Goal: Task Accomplishment & Management: Use online tool/utility

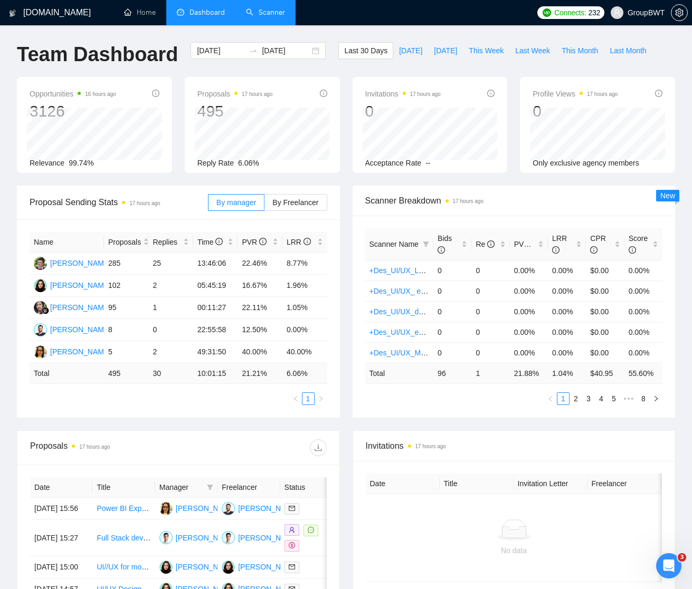
click at [260, 9] on link "Scanner" at bounding box center [265, 12] width 39 height 9
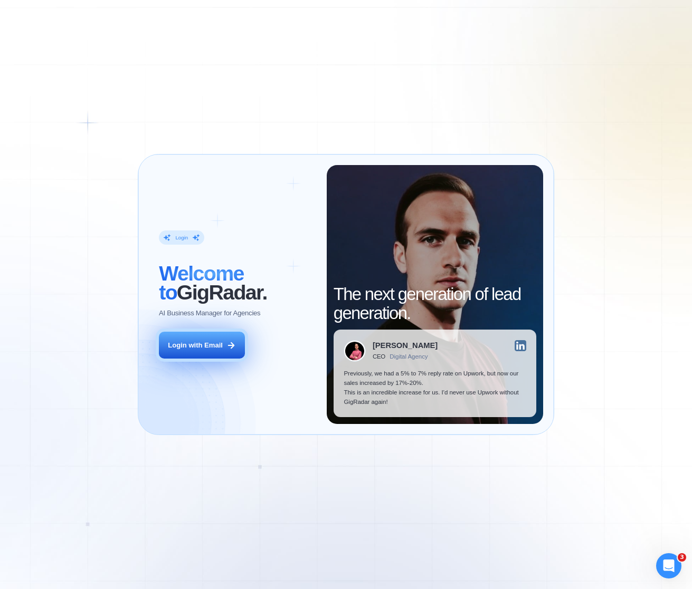
click at [204, 352] on button "Login with Email" at bounding box center [201, 345] width 85 height 27
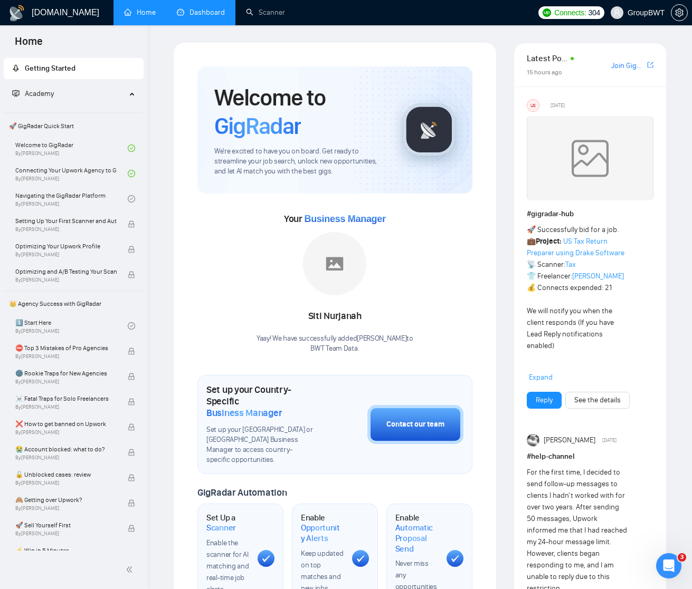
click at [216, 8] on link "Dashboard" at bounding box center [201, 12] width 48 height 9
